Goal: Task Accomplishment & Management: Use online tool/utility

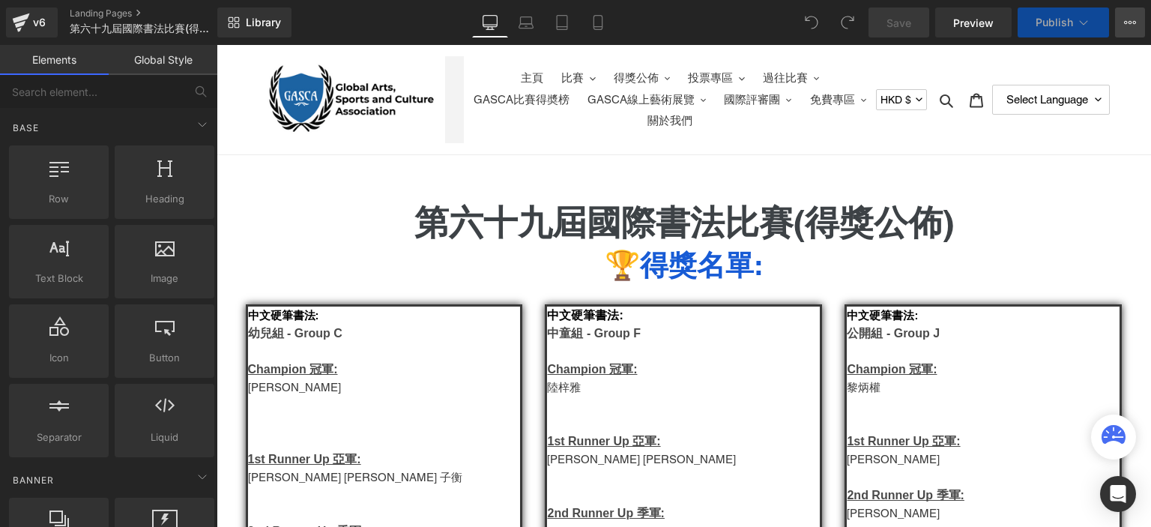
click at [1128, 25] on icon at bounding box center [1130, 22] width 12 height 12
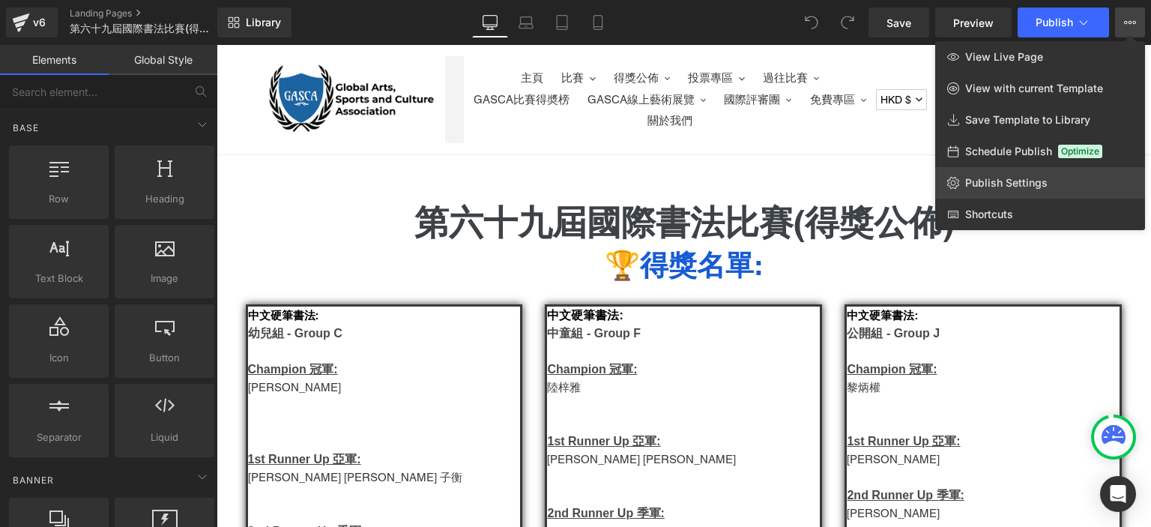
click at [991, 173] on link "Publish Settings" at bounding box center [1040, 182] width 210 height 31
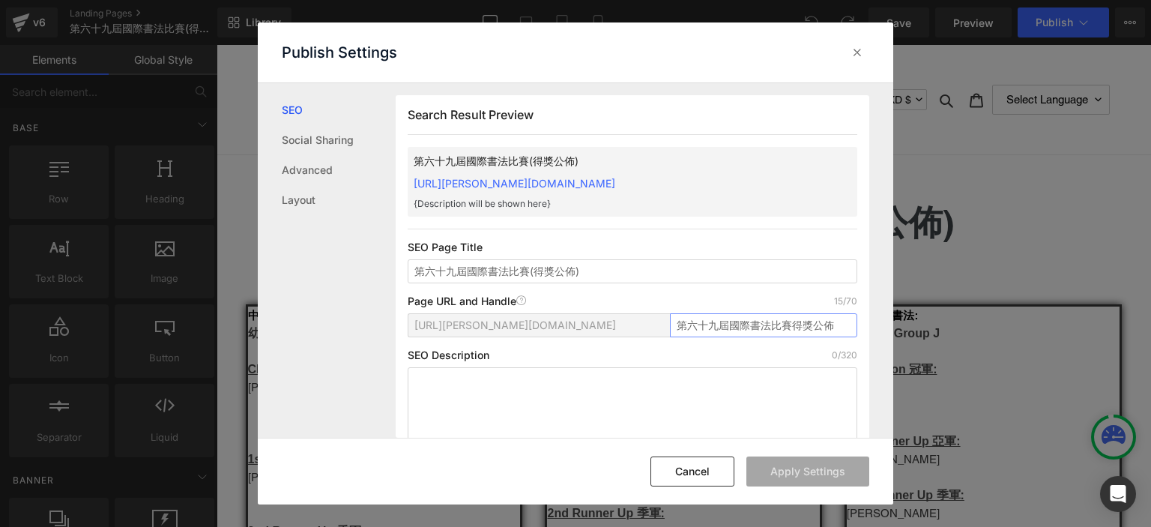
click at [764, 318] on input "第六十九屆國際書法比賽得獎公佈" at bounding box center [763, 325] width 187 height 24
click at [674, 326] on input "cn_calligraphy_winner" at bounding box center [763, 325] width 187 height 24
click at [806, 322] on input "cn_calligraphy_winner" at bounding box center [763, 325] width 187 height 24
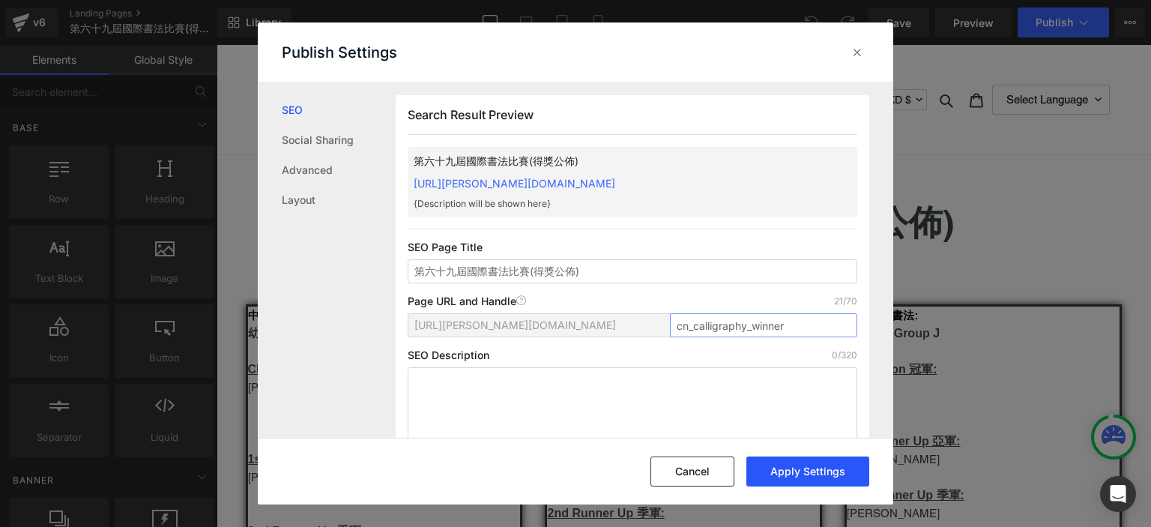
type input "cn_calligraphy_winner"
click at [787, 481] on button "Apply Settings" at bounding box center [807, 471] width 123 height 30
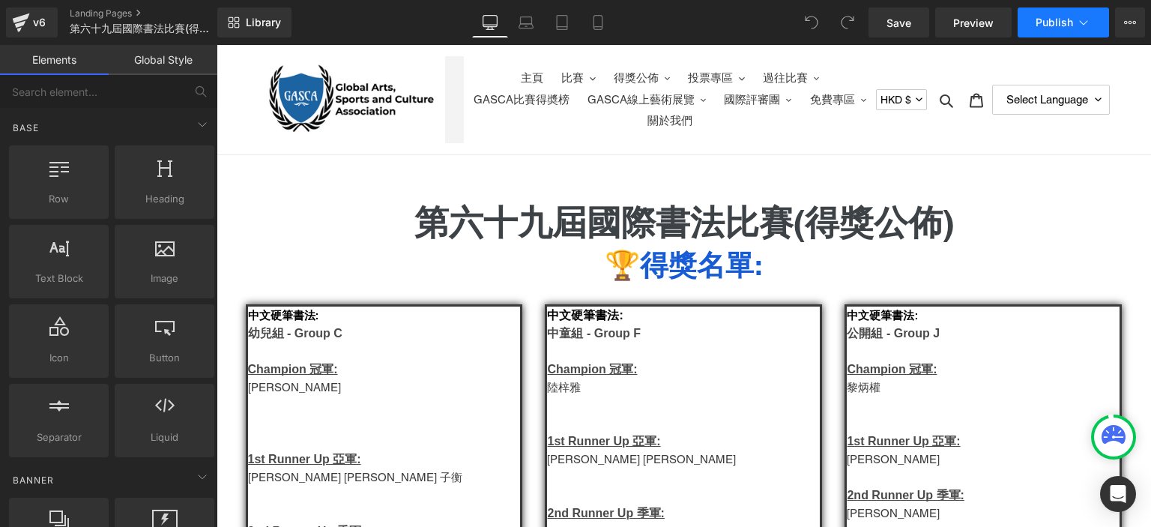
click at [1072, 23] on span "Publish" at bounding box center [1054, 22] width 37 height 12
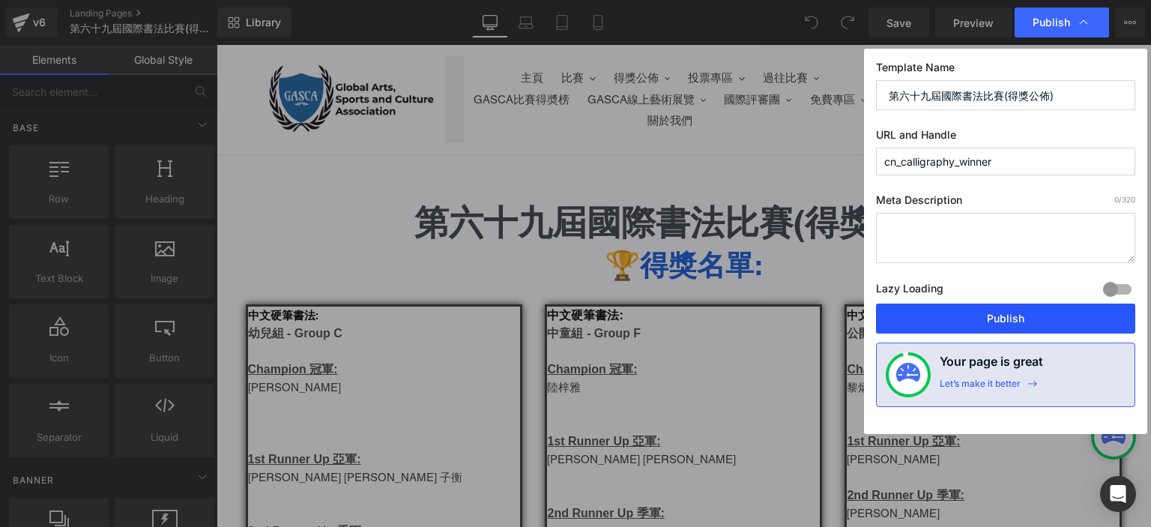
click at [932, 320] on button "Publish" at bounding box center [1005, 319] width 259 height 30
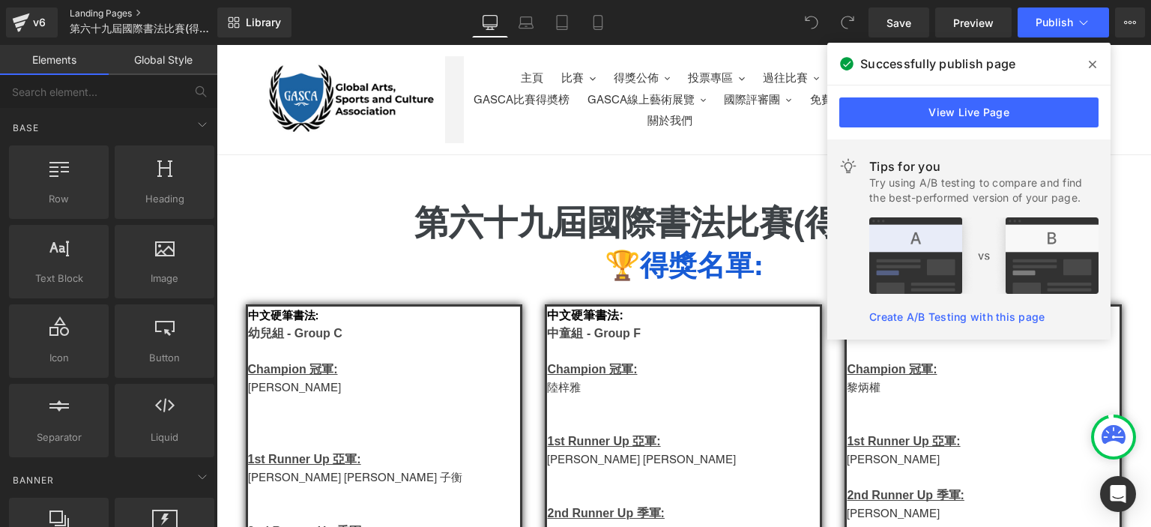
click at [138, 8] on link "Landing Pages" at bounding box center [156, 13] width 172 height 12
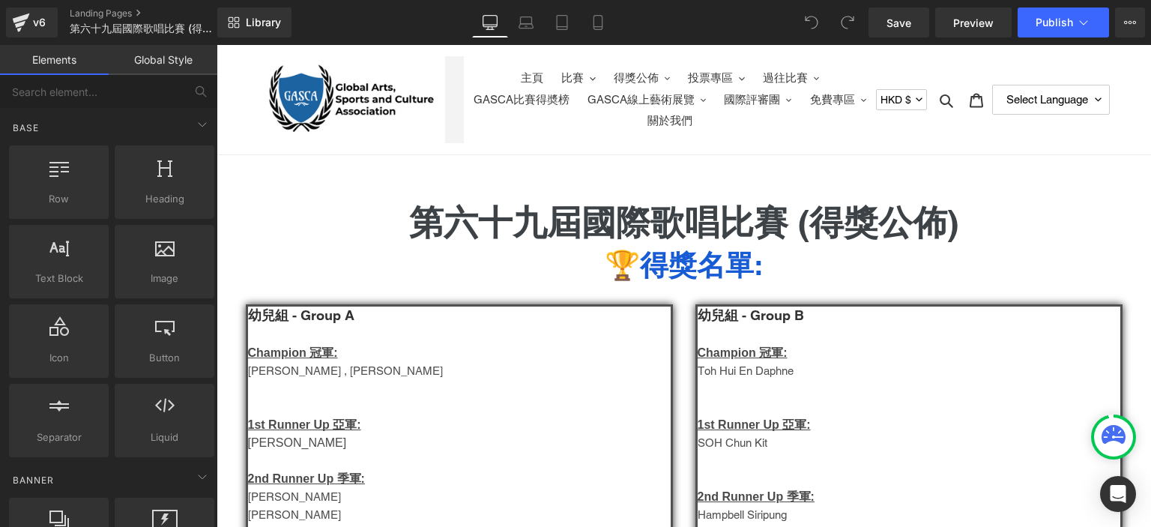
click at [1048, 7] on div "Save Preview Publish Scheduled View Live Page View with current Template Save T…" at bounding box center [1007, 22] width 289 height 30
click at [1043, 17] on span "Publish" at bounding box center [1054, 22] width 37 height 12
click at [123, 17] on link "Landing Pages" at bounding box center [156, 13] width 172 height 12
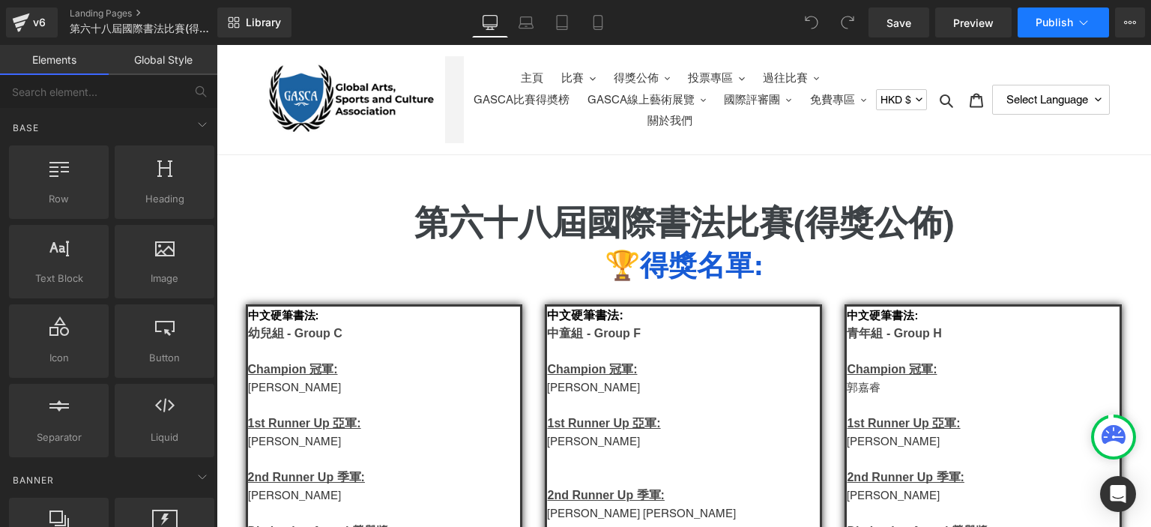
click at [1053, 22] on span "Publish" at bounding box center [1054, 22] width 37 height 12
click at [1135, 18] on icon at bounding box center [1130, 22] width 12 height 12
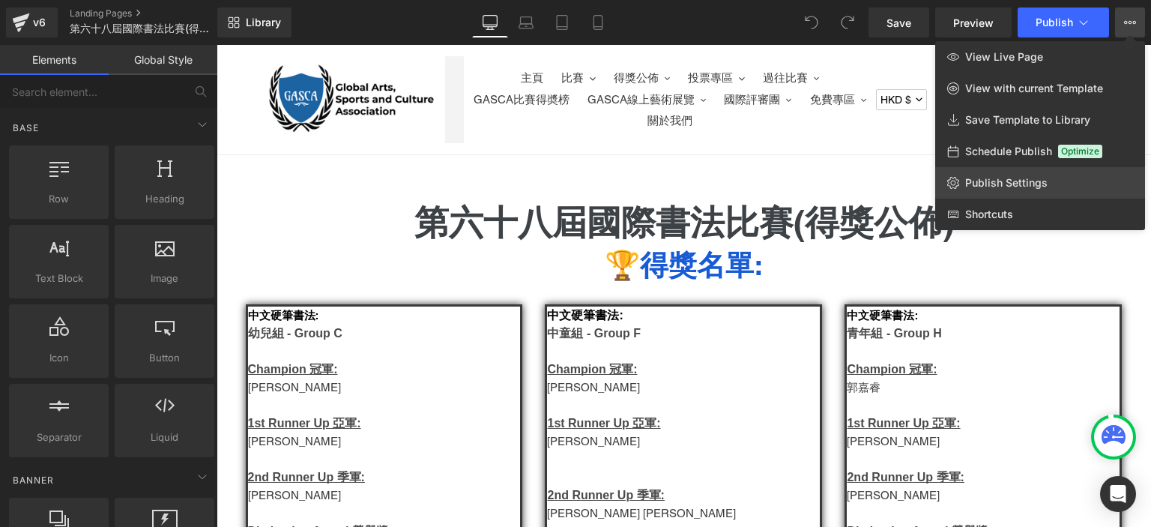
click at [977, 172] on link "Publish Settings" at bounding box center [1040, 182] width 210 height 31
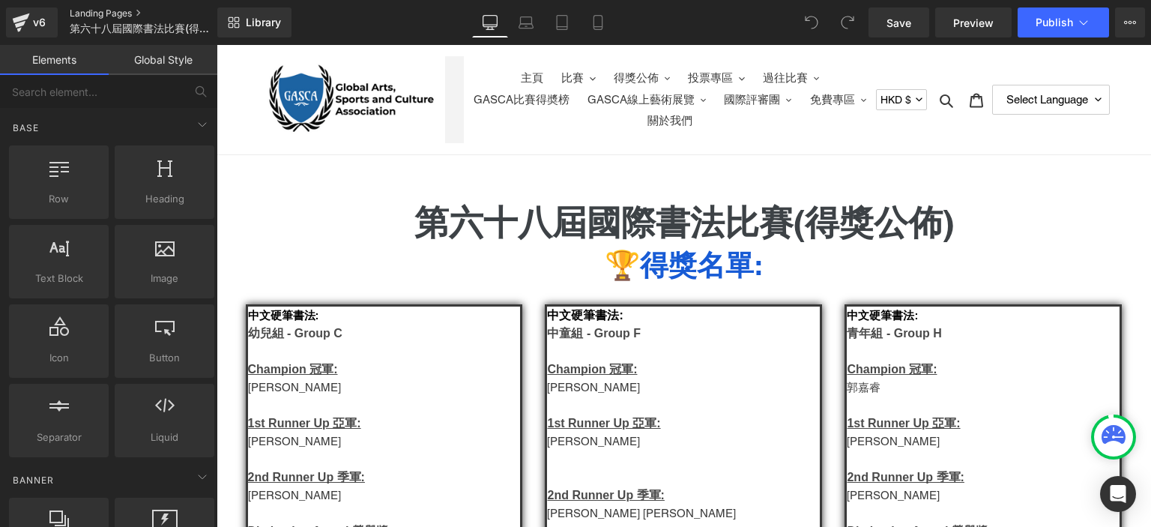
click at [127, 12] on link "Landing Pages" at bounding box center [156, 13] width 172 height 12
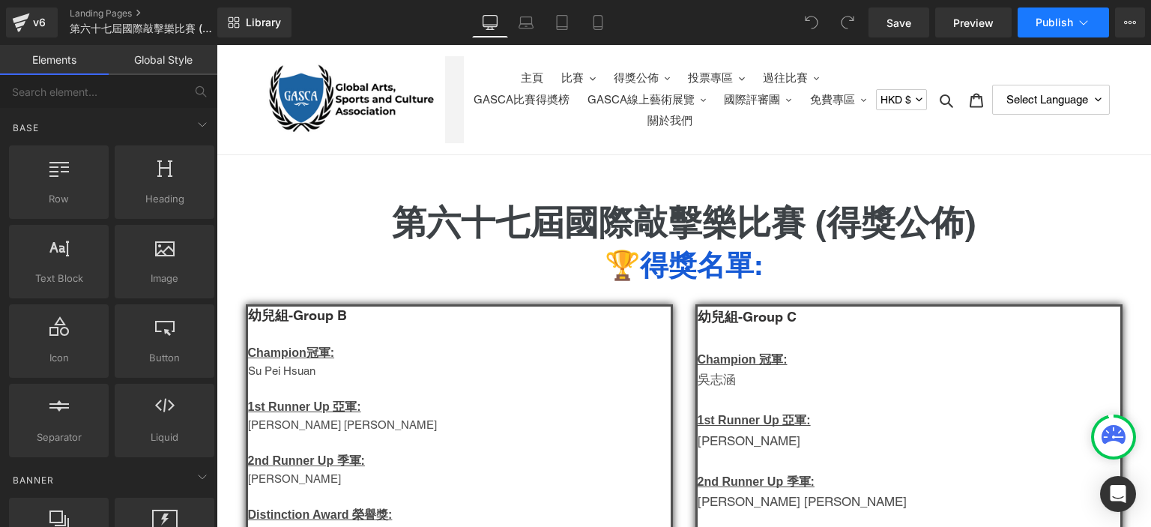
click at [1039, 37] on button "Publish" at bounding box center [1063, 22] width 91 height 30
click at [118, 8] on link "Landing Pages" at bounding box center [156, 13] width 172 height 12
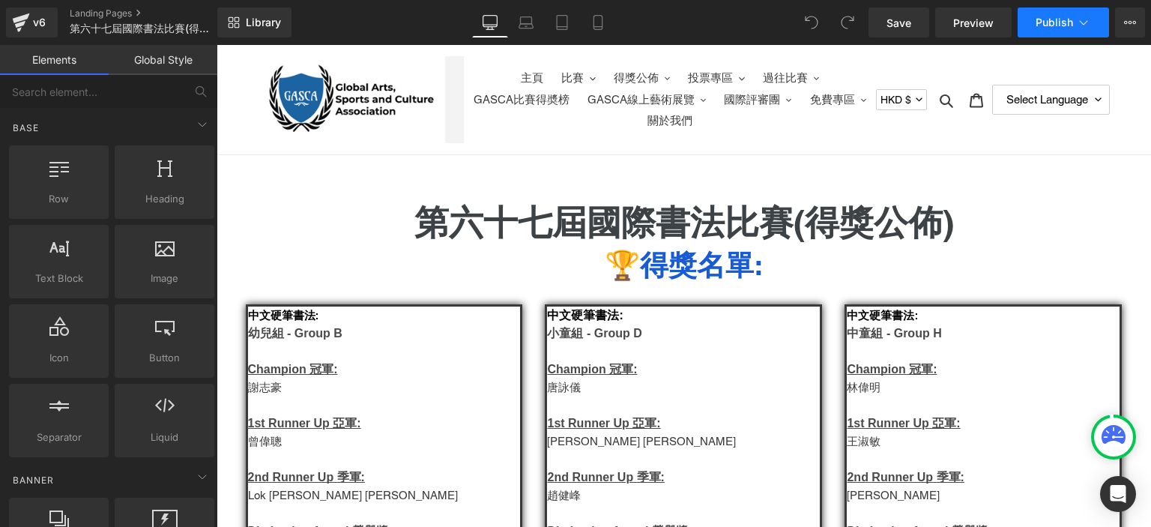
click at [1054, 23] on span "Publish" at bounding box center [1054, 22] width 37 height 12
click at [121, 11] on link "Landing Pages" at bounding box center [156, 13] width 172 height 12
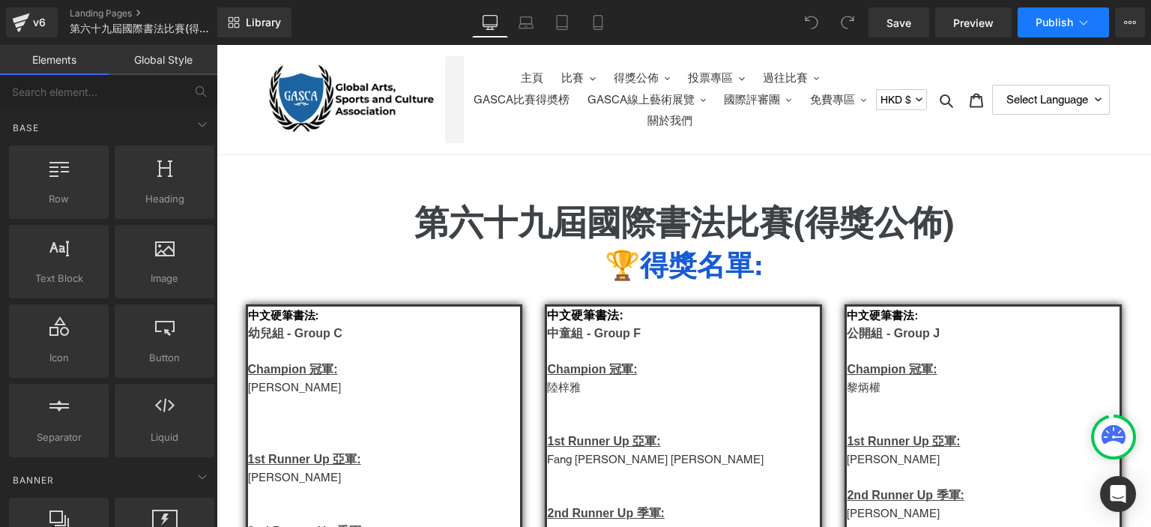
click at [1046, 26] on span "Publish" at bounding box center [1054, 22] width 37 height 12
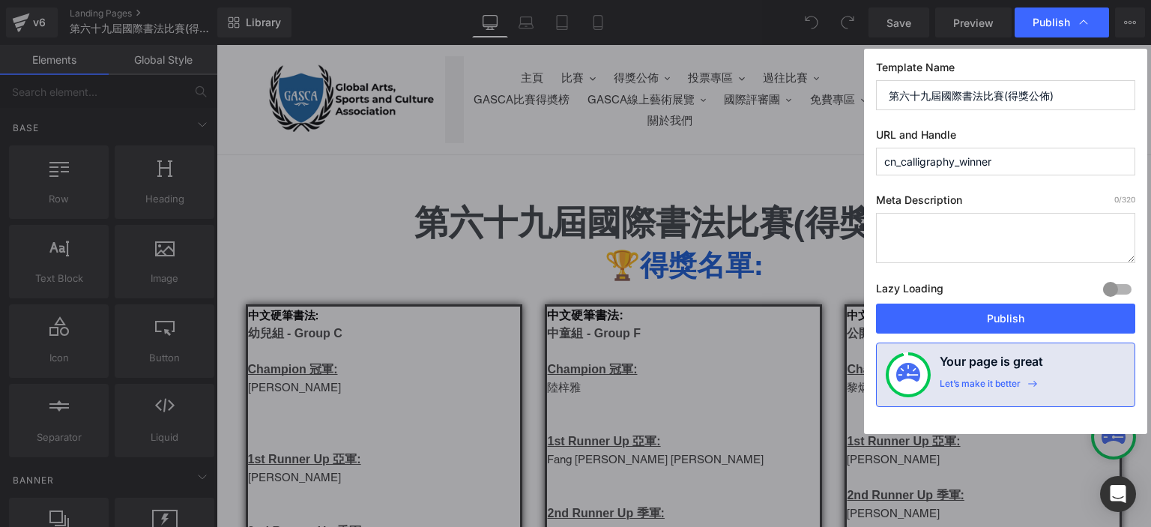
click at [898, 158] on input "cn_calligraphy_winner" at bounding box center [1005, 162] width 259 height 28
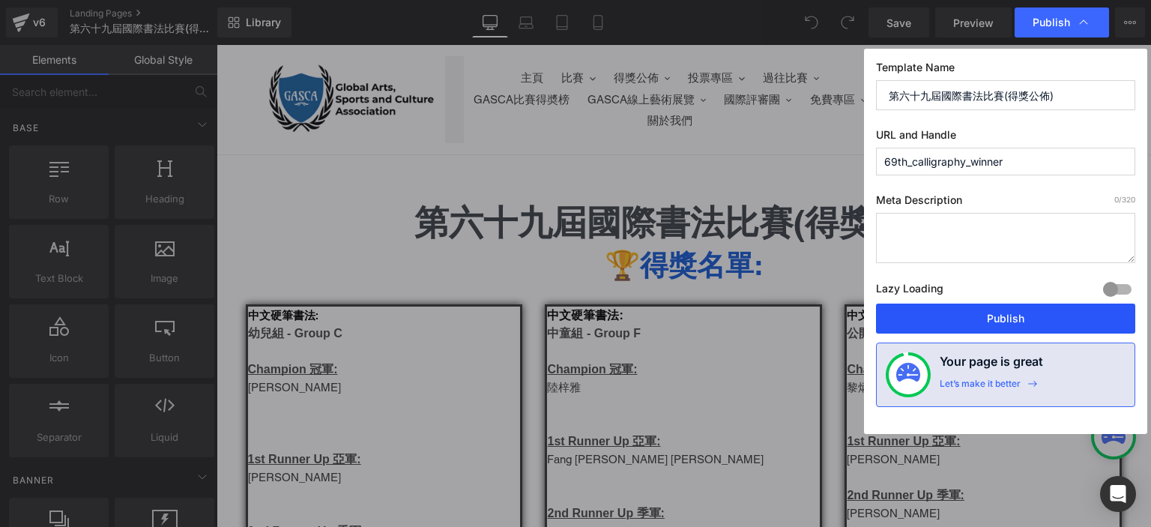
type input "69th_calligraphy_winner"
click at [973, 316] on button "Publish" at bounding box center [1005, 319] width 259 height 30
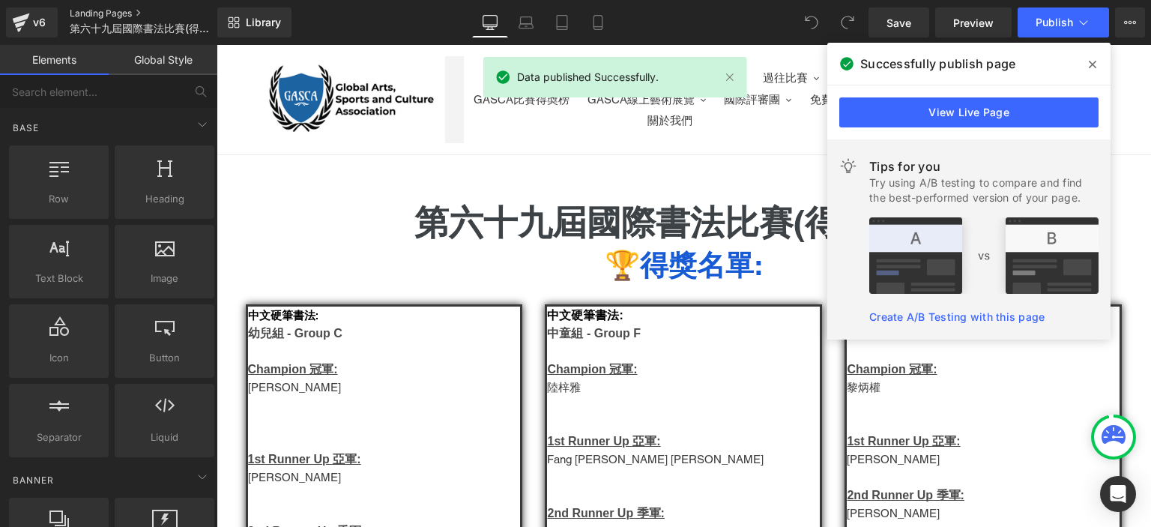
click at [117, 14] on link "Landing Pages" at bounding box center [156, 13] width 172 height 12
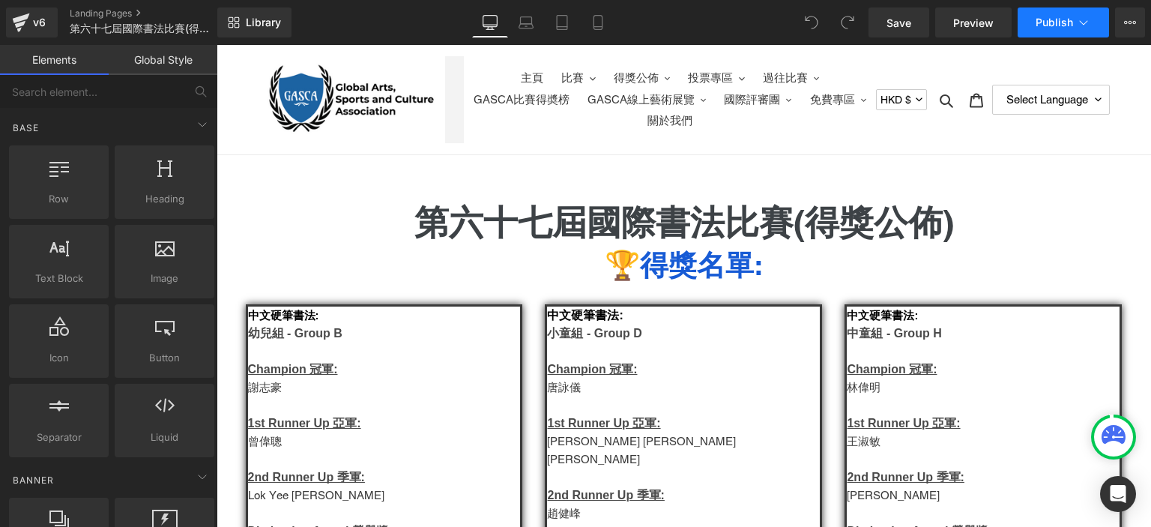
click at [1058, 35] on button "Publish" at bounding box center [1063, 22] width 91 height 30
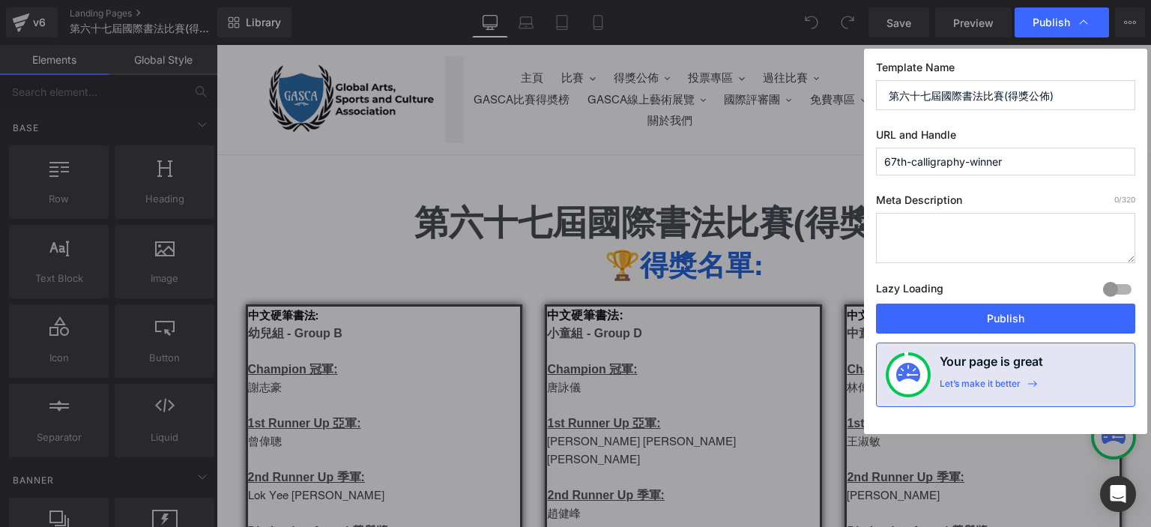
click at [919, 165] on input "67th-calligraphy-winner" at bounding box center [1005, 162] width 259 height 28
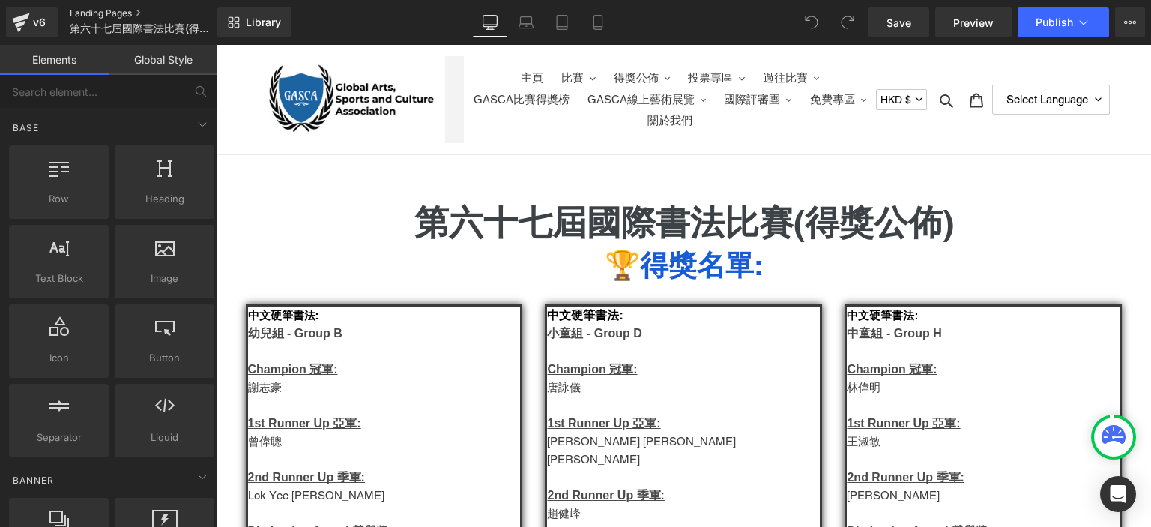
click at [129, 8] on link "Landing Pages" at bounding box center [156, 13] width 172 height 12
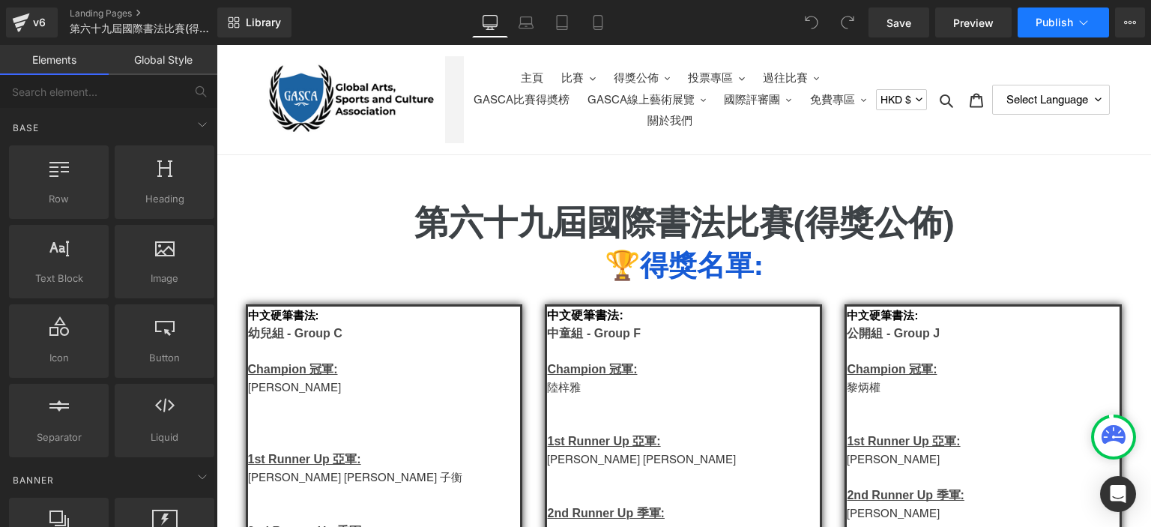
click at [1058, 20] on span "Publish" at bounding box center [1054, 22] width 37 height 12
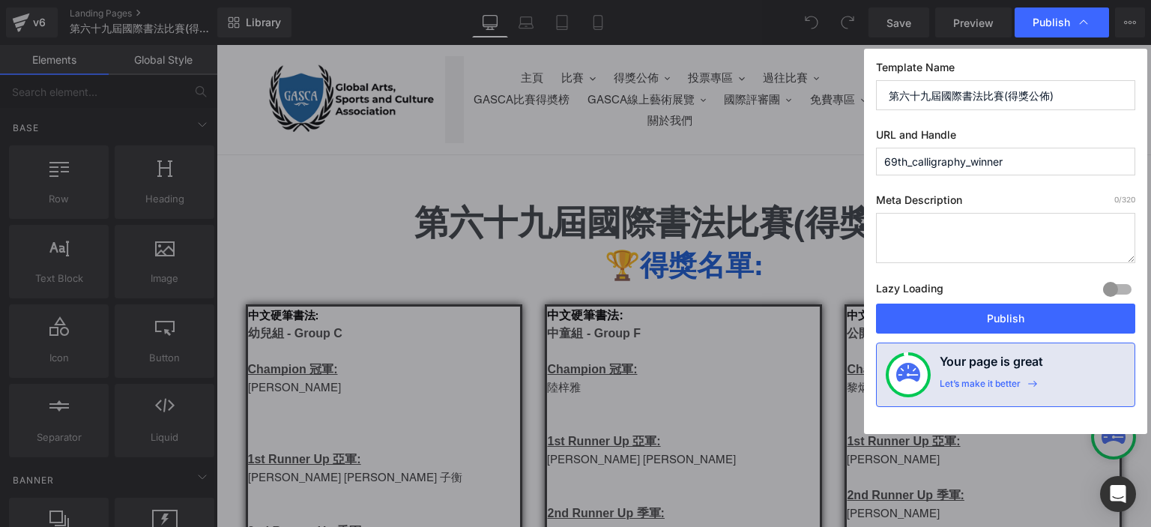
click at [978, 158] on input "69th_calligraphy_winner" at bounding box center [1005, 162] width 259 height 28
paste input "7th-calligraphy-"
click at [897, 164] on input "67th-calligraphy-winner" at bounding box center [1005, 162] width 259 height 28
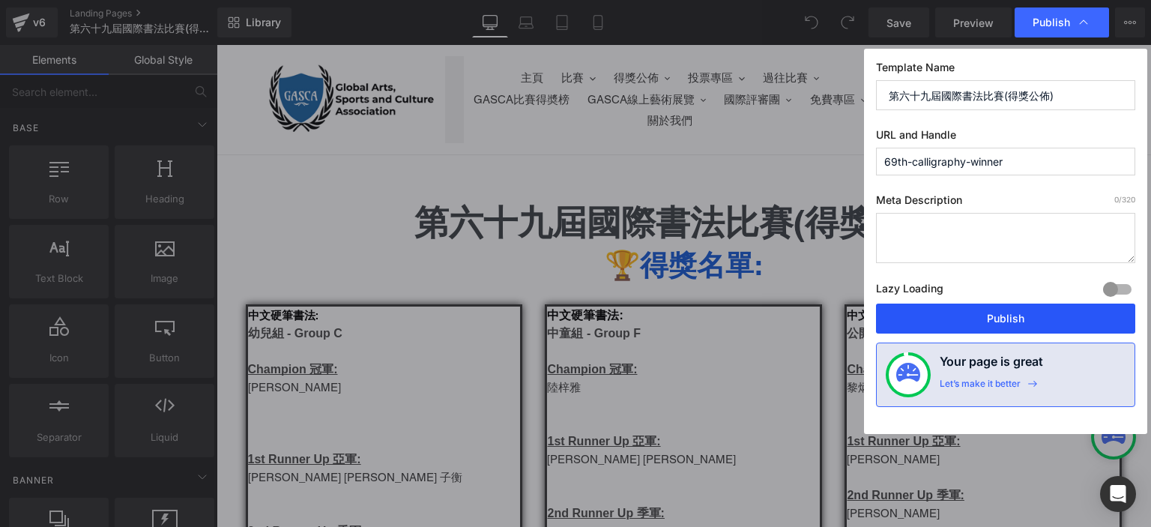
type input "69th-calligraphy-winner"
drag, startPoint x: 908, startPoint y: 308, endPoint x: 194, endPoint y: 71, distance: 752.4
click at [908, 308] on button "Publish" at bounding box center [1005, 319] width 259 height 30
